Goal: Task Accomplishment & Management: Manage account settings

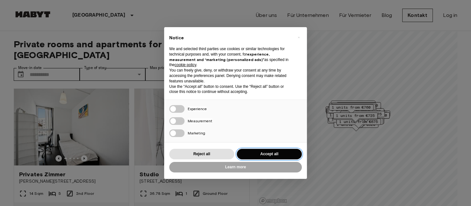
click at [268, 151] on button "Accept all" at bounding box center [269, 153] width 65 height 11
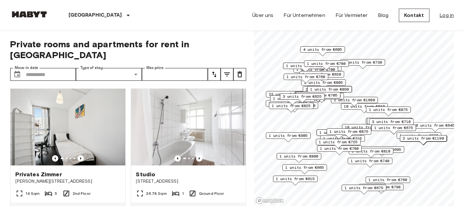
click at [445, 13] on link "Log in" at bounding box center [446, 15] width 14 height 8
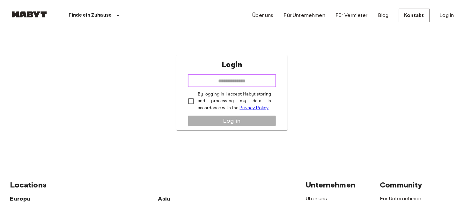
click at [242, 80] on input "email" at bounding box center [232, 80] width 88 height 13
type input "**********"
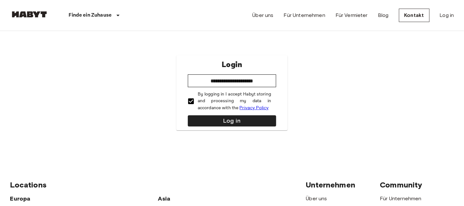
click at [218, 113] on div "**********" at bounding box center [231, 92] width 111 height 75
click at [219, 114] on div "**********" at bounding box center [231, 92] width 111 height 75
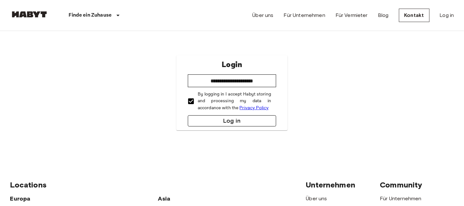
click at [220, 116] on button "Log in" at bounding box center [232, 120] width 88 height 11
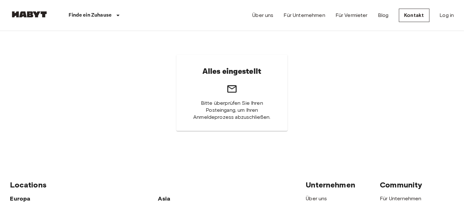
click at [241, 84] on div "Alles eingestellt Bitte überprüfen Sie Ihren Posteingang, um Ihren Anmeldeproze…" at bounding box center [231, 92] width 111 height 76
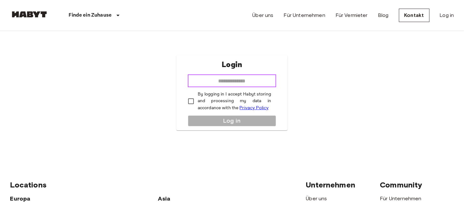
click at [227, 79] on input "email" at bounding box center [232, 80] width 88 height 13
type input "**********"
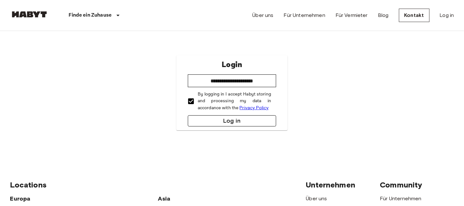
click at [231, 115] on button "Log in" at bounding box center [232, 120] width 88 height 11
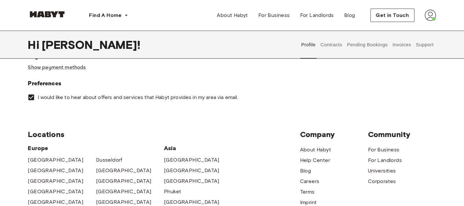
scroll to position [224, 0]
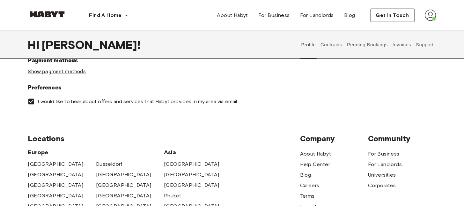
click at [368, 45] on button "Pending Bookings" at bounding box center [367, 45] width 42 height 28
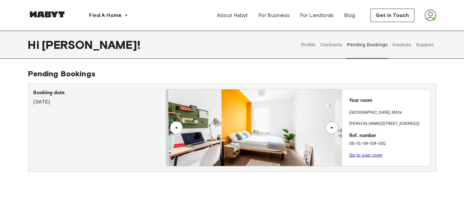
click at [406, 51] on button "Invoices" at bounding box center [401, 45] width 20 height 28
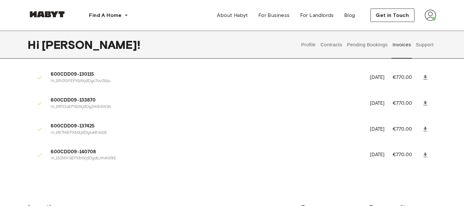
scroll to position [458, 0]
click at [334, 45] on button "Contracts" at bounding box center [331, 45] width 23 height 28
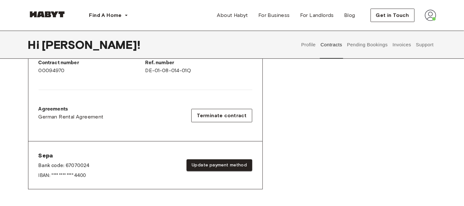
scroll to position [154, 0]
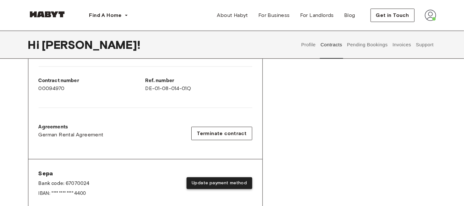
click at [206, 179] on button "Update payment method" at bounding box center [218, 183] width 65 height 12
click at [215, 182] on button "Update payment method" at bounding box center [218, 183] width 65 height 12
click at [213, 180] on button "Update payment method" at bounding box center [218, 183] width 65 height 12
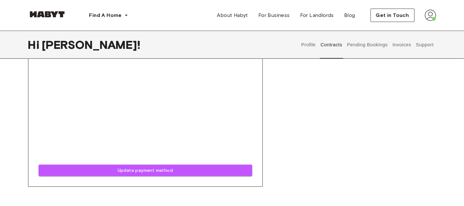
scroll to position [263, 0]
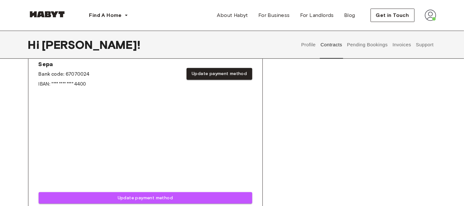
click at [313, 109] on div "Rent contract - 00094970 Activated ▲ ▲ Your Stay BERLIN , Mitte Klara-Franke-St…" at bounding box center [232, 22] width 408 height 414
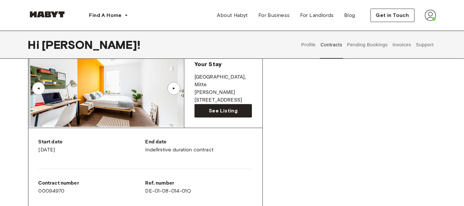
scroll to position [0, 0]
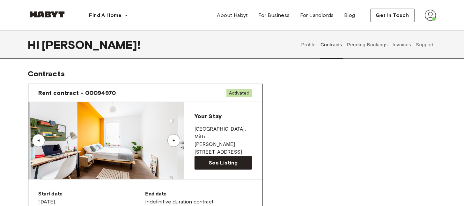
click at [314, 50] on button "Profile" at bounding box center [308, 45] width 16 height 28
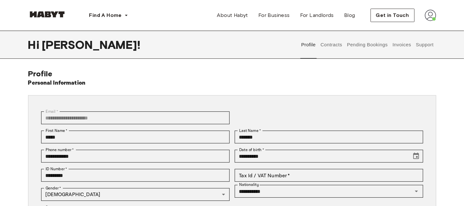
click at [332, 46] on button "Contracts" at bounding box center [331, 45] width 23 height 28
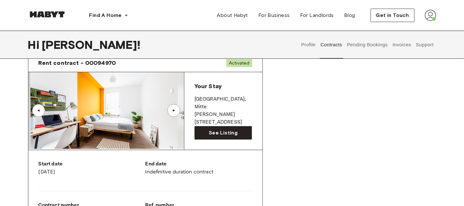
scroll to position [30, 0]
click at [215, 131] on span "See Listing" at bounding box center [223, 133] width 29 height 8
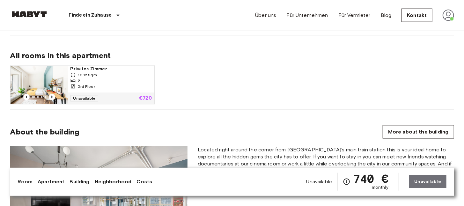
scroll to position [401, 0]
click at [51, 94] on icon "Previous image" at bounding box center [52, 96] width 6 height 6
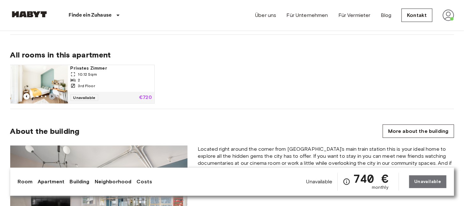
click at [51, 94] on icon "Previous image" at bounding box center [52, 96] width 6 height 6
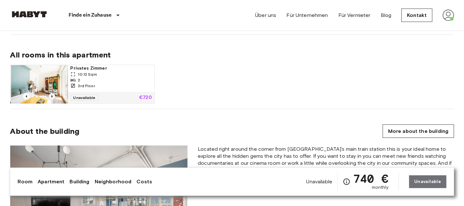
click at [51, 94] on icon "Previous image" at bounding box center [52, 96] width 6 height 6
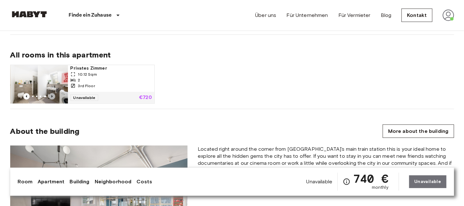
click at [51, 94] on icon "Previous image" at bounding box center [52, 96] width 6 height 6
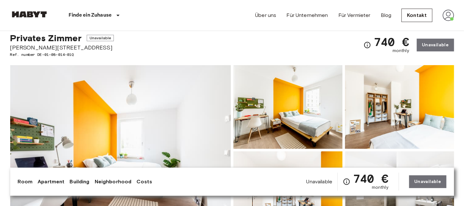
scroll to position [0, 0]
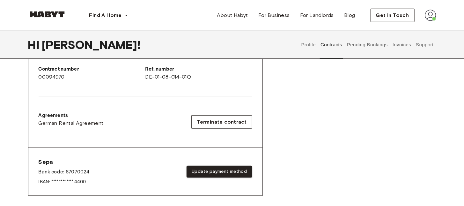
scroll to position [158, 0]
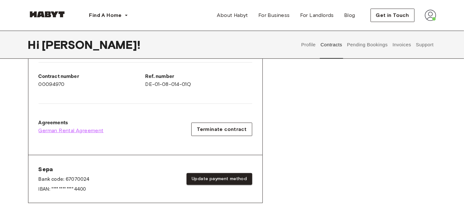
click at [57, 127] on span "German Rental Agreement" at bounding box center [71, 130] width 65 height 8
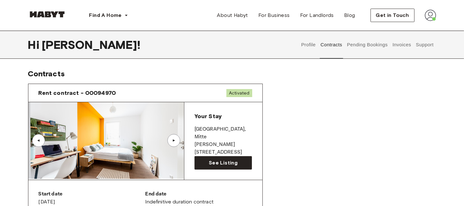
scroll to position [0, 0]
click at [306, 46] on button "Profile" at bounding box center [308, 45] width 16 height 28
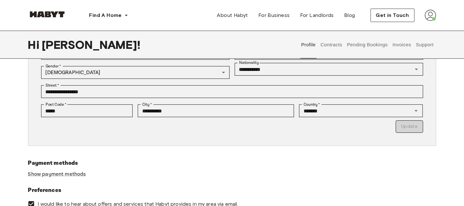
scroll to position [131, 0]
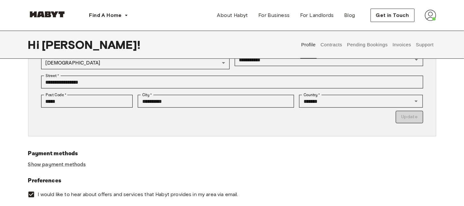
click at [334, 50] on button "Contracts" at bounding box center [331, 45] width 23 height 28
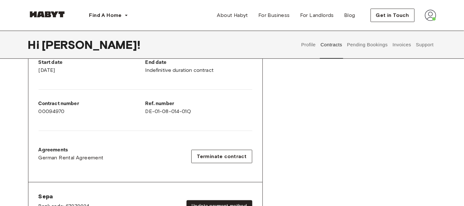
click at [372, 42] on button "Pending Bookings" at bounding box center [367, 45] width 42 height 28
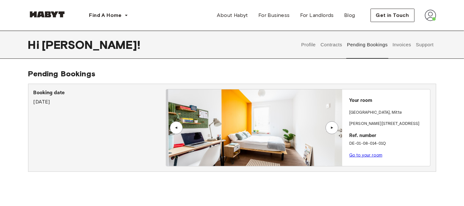
click at [366, 155] on link "Go to your room" at bounding box center [365, 154] width 33 height 5
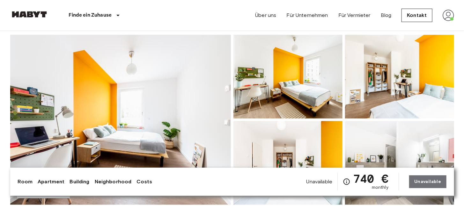
scroll to position [48, 0]
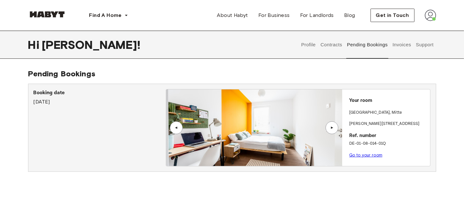
click at [408, 48] on button "Invoices" at bounding box center [401, 45] width 20 height 28
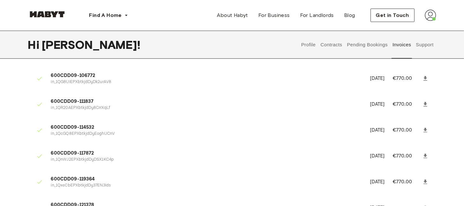
scroll to position [227, 0]
